Goal: Information Seeking & Learning: Learn about a topic

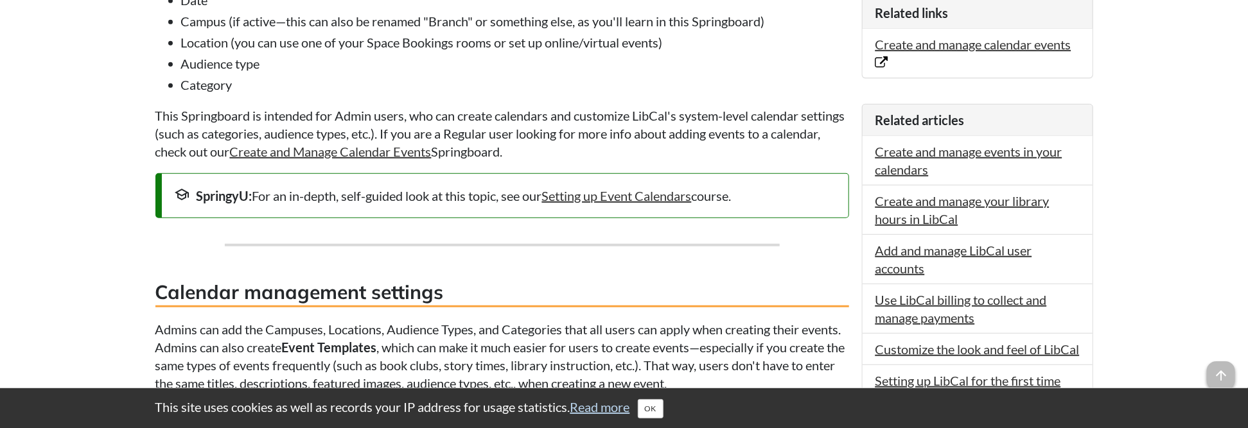
scroll to position [578, 0]
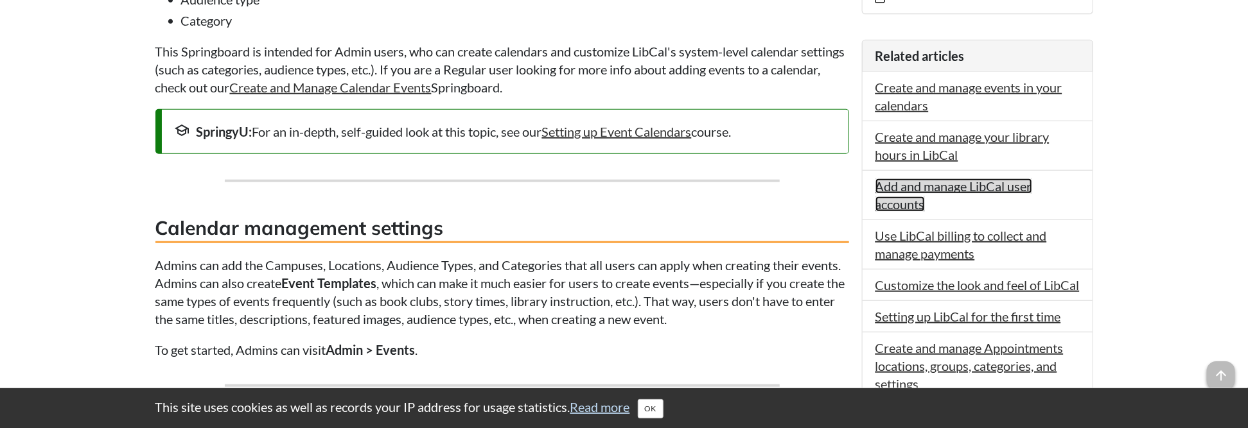
click at [1004, 185] on link "Add and manage LibCal user accounts" at bounding box center [953, 195] width 157 height 33
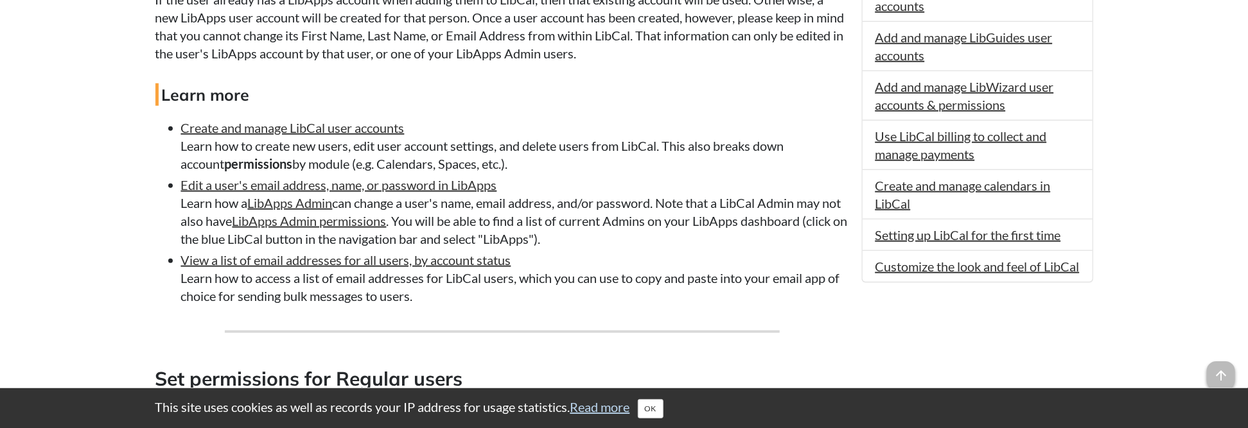
scroll to position [771, 0]
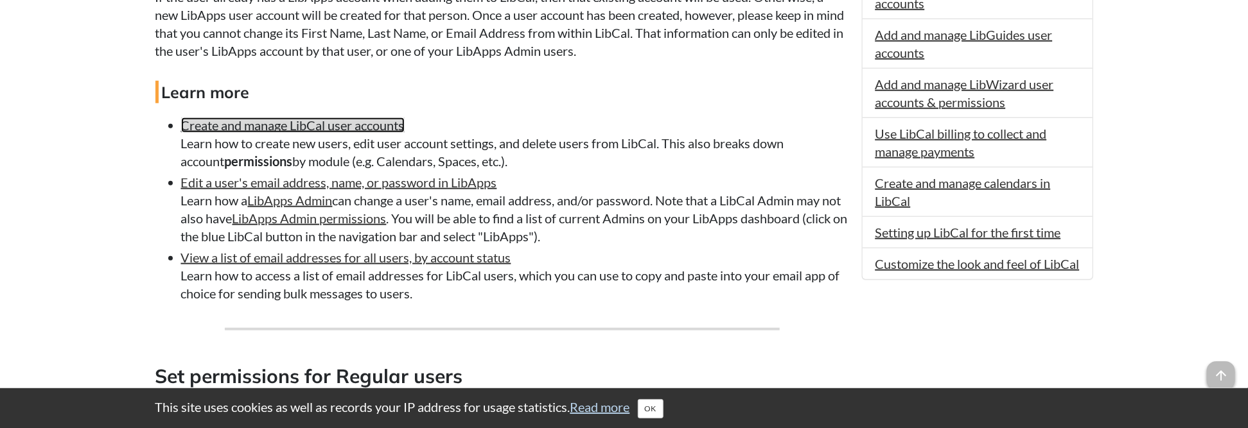
click at [366, 133] on link "Create and manage LibCal user accounts" at bounding box center [292, 125] width 223 height 15
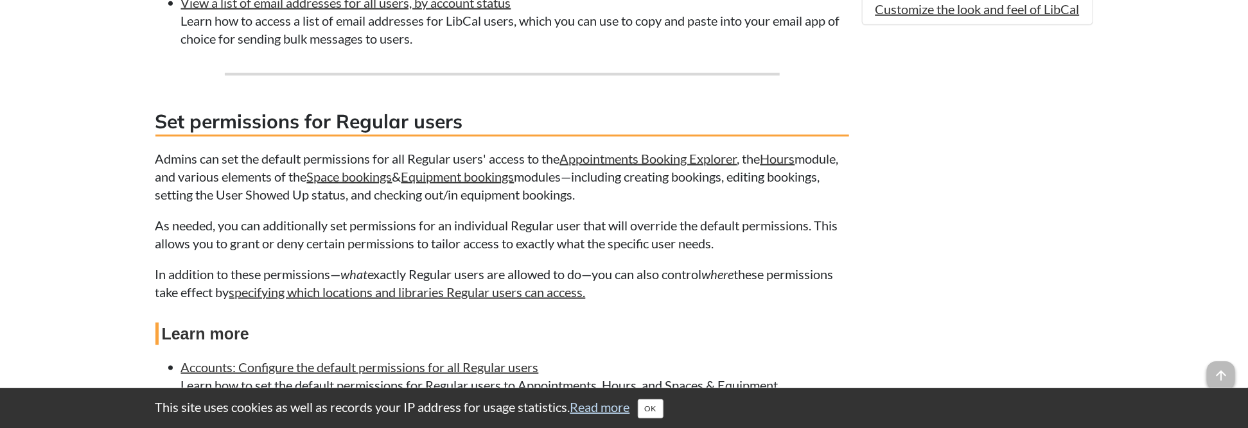
scroll to position [1282, 0]
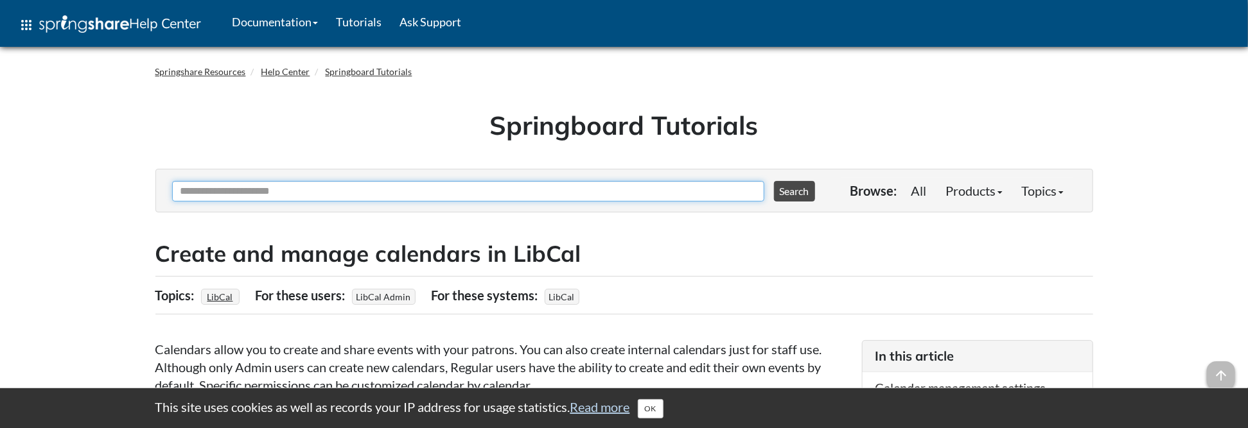
click at [389, 195] on input "Ask Another Question" at bounding box center [468, 191] width 592 height 21
type input "**********"
click at [774, 181] on button "Search" at bounding box center [794, 191] width 41 height 21
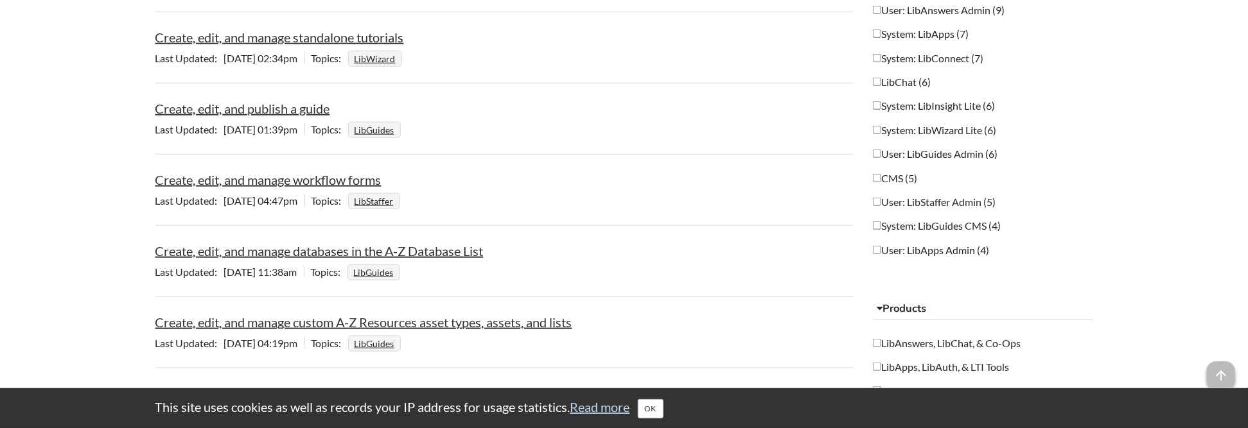
scroll to position [899, 0]
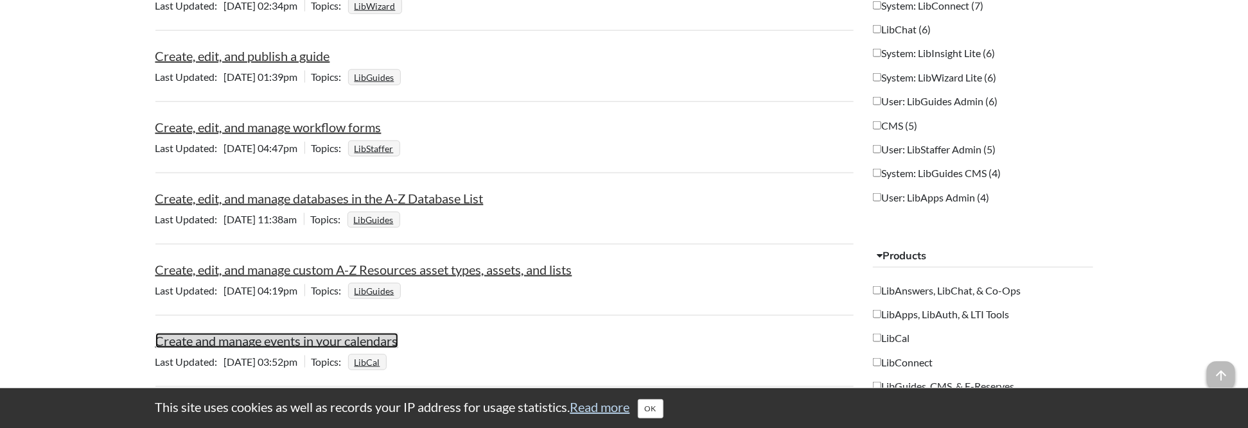
click at [348, 339] on link "Create and manage events in your calendars" at bounding box center [276, 340] width 243 height 15
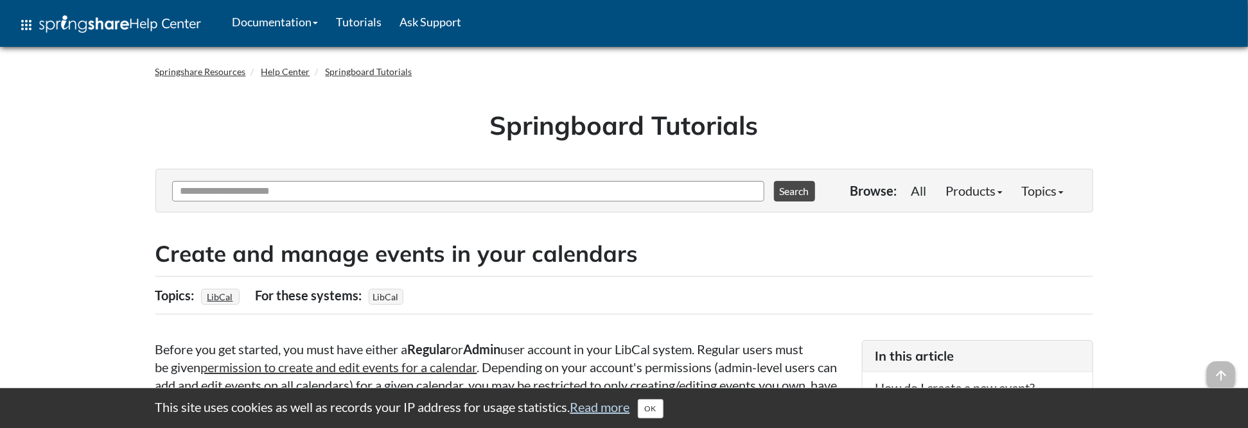
click at [365, 201] on div "Ask Another Question 0 options available. Use up and down arrows to browse avai…" at bounding box center [501, 191] width 665 height 36
click at [366, 184] on input "Ask Another Question" at bounding box center [468, 191] width 592 height 21
type input "*"
type input "**********"
click at [774, 181] on button "Search" at bounding box center [794, 191] width 41 height 21
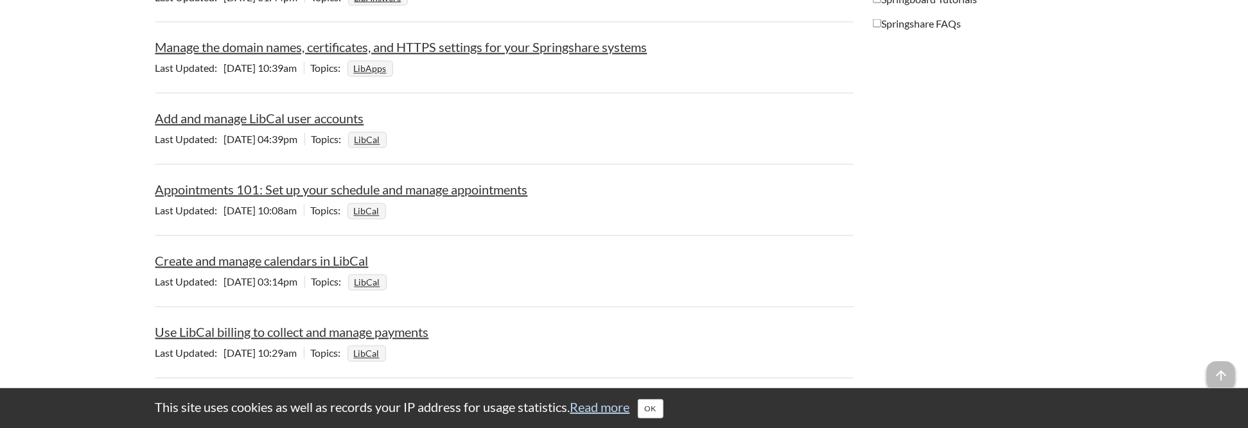
scroll to position [1413, 0]
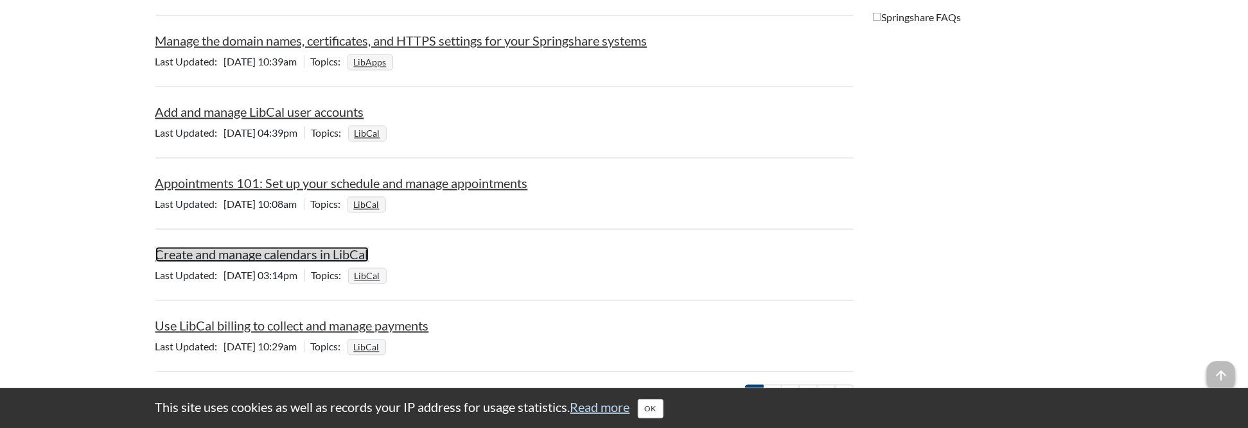
click at [338, 247] on link "Create and manage calendars in LibCal" at bounding box center [261, 254] width 213 height 15
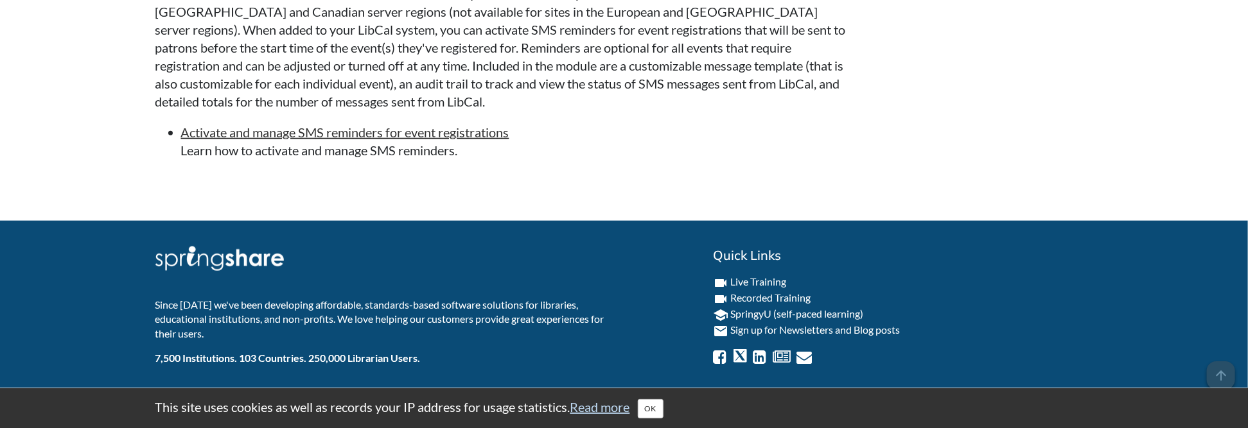
scroll to position [6533, 0]
